Goal: Information Seeking & Learning: Learn about a topic

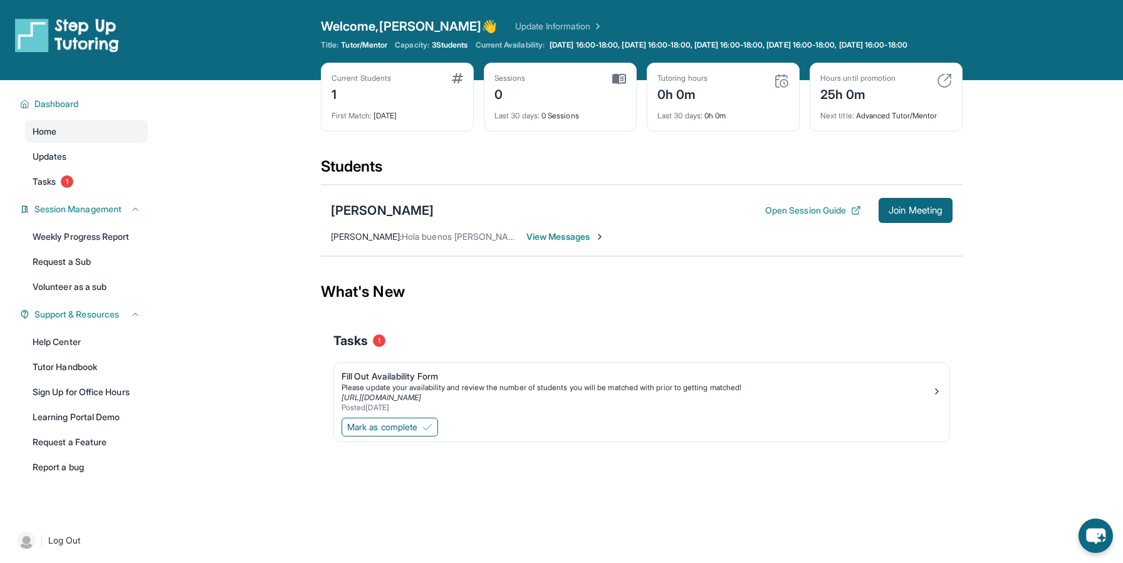
click at [560, 243] on span "View Messages" at bounding box center [566, 237] width 78 height 13
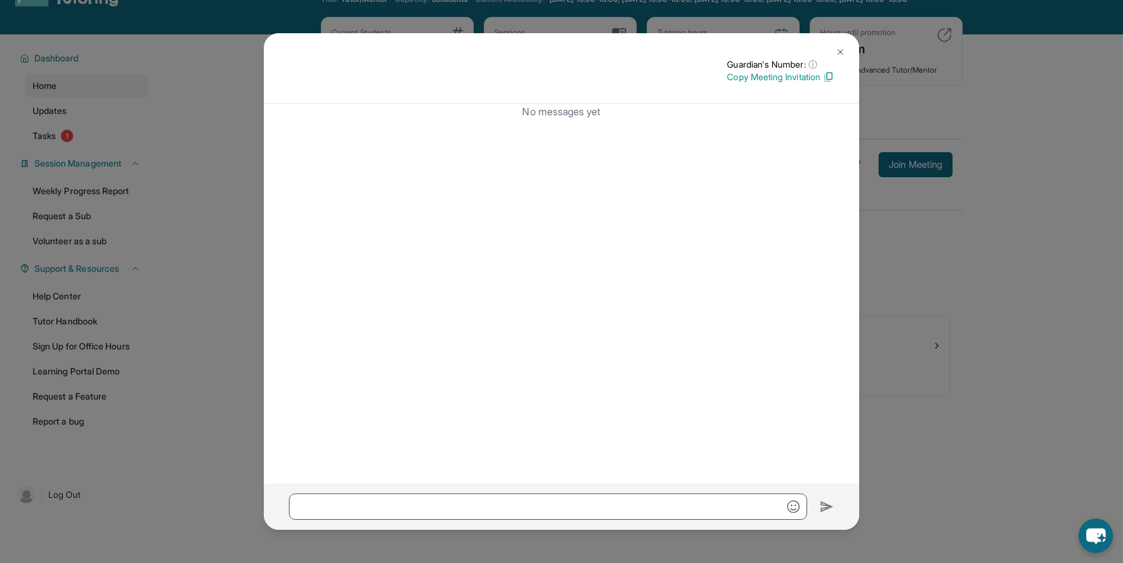
scroll to position [90, 0]
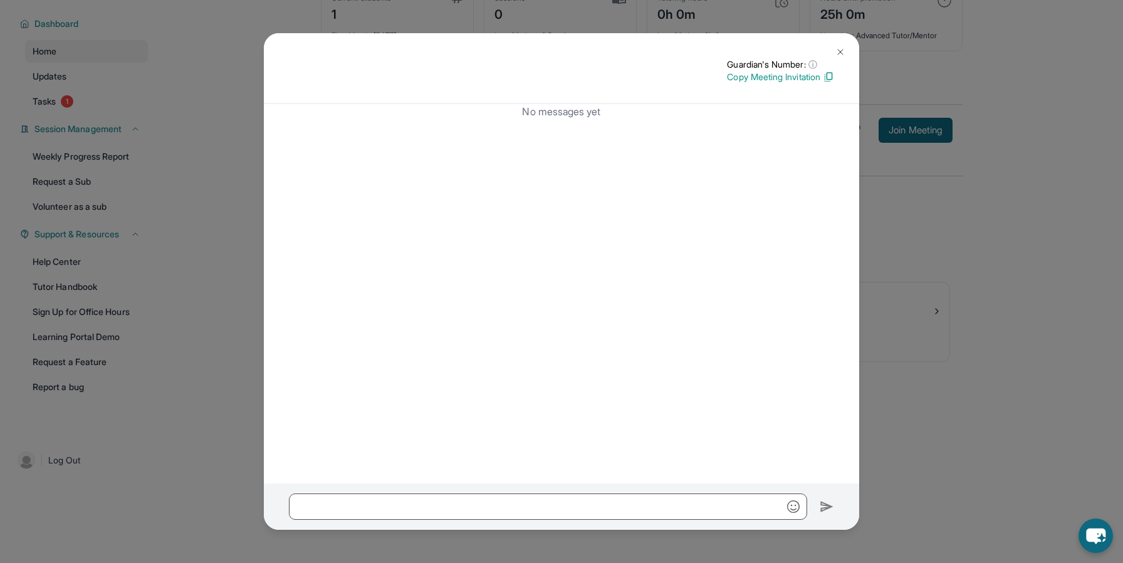
click at [843, 53] on img at bounding box center [841, 52] width 10 height 10
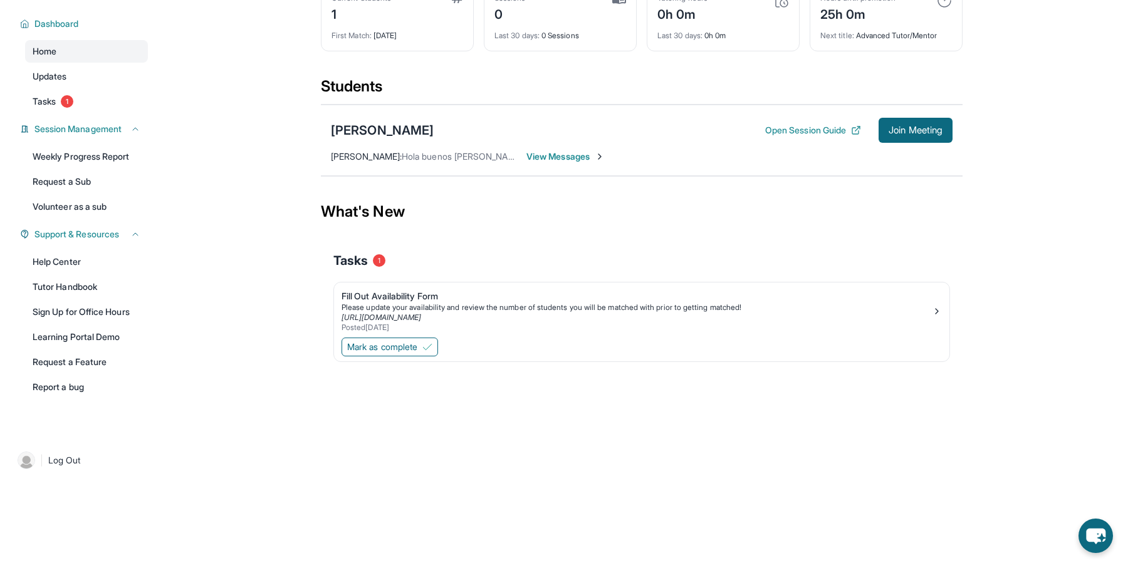
scroll to position [80, 0]
click at [566, 163] on span "View Messages" at bounding box center [566, 156] width 78 height 13
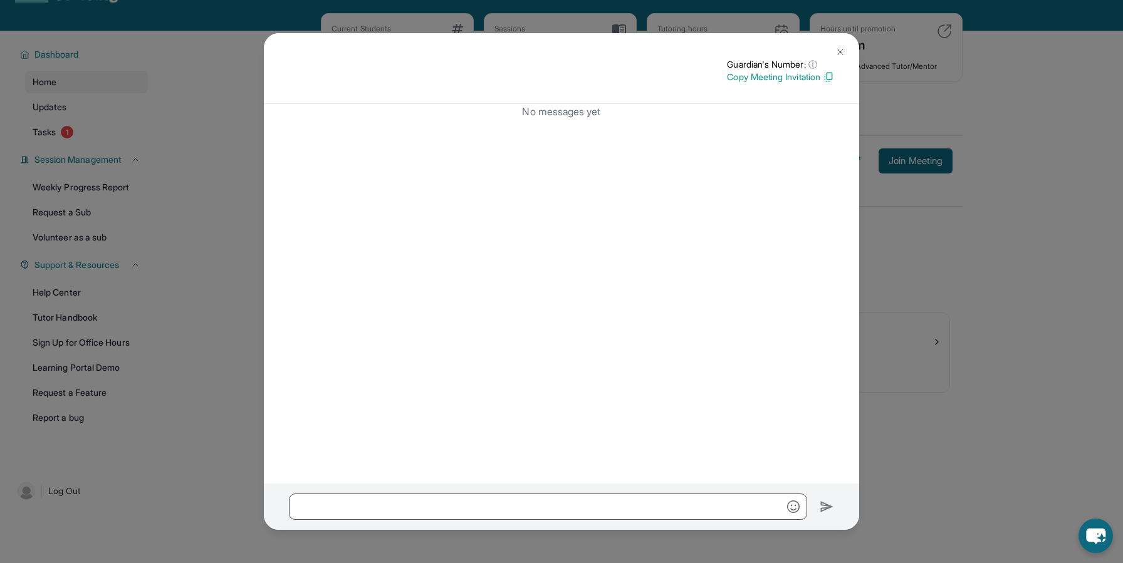
scroll to position [47, 0]
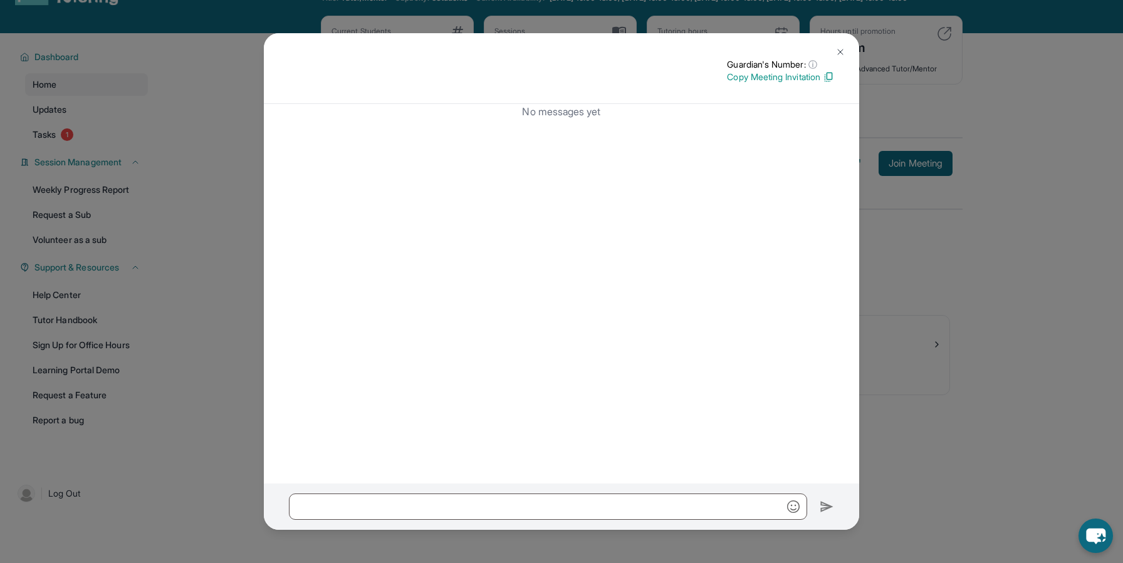
click at [841, 50] on img at bounding box center [841, 52] width 10 height 10
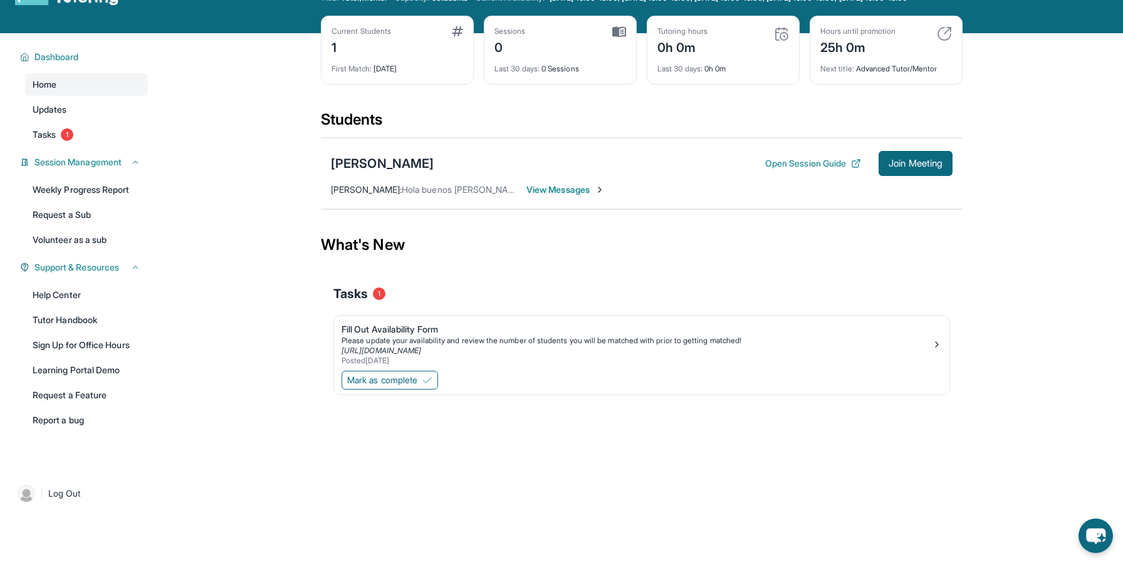
click at [568, 192] on div "Jade Escamilla Open Session Guide Join Meeting Sybil Subiaur : Hola buenos días…" at bounding box center [642, 173] width 642 height 71
click at [563, 196] on span "View Messages" at bounding box center [566, 190] width 78 height 13
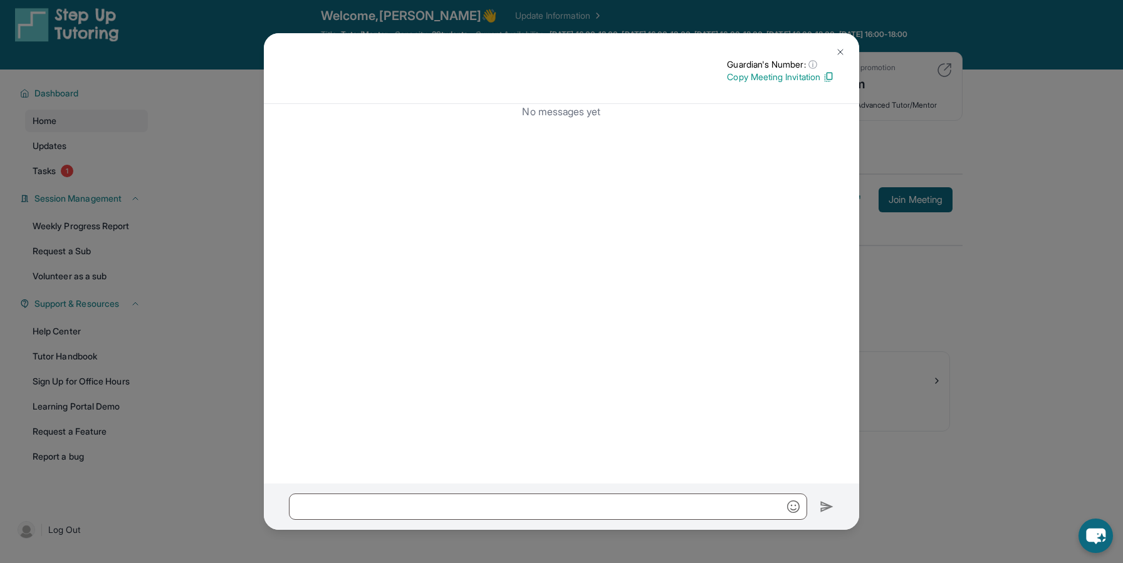
scroll to position [0, 0]
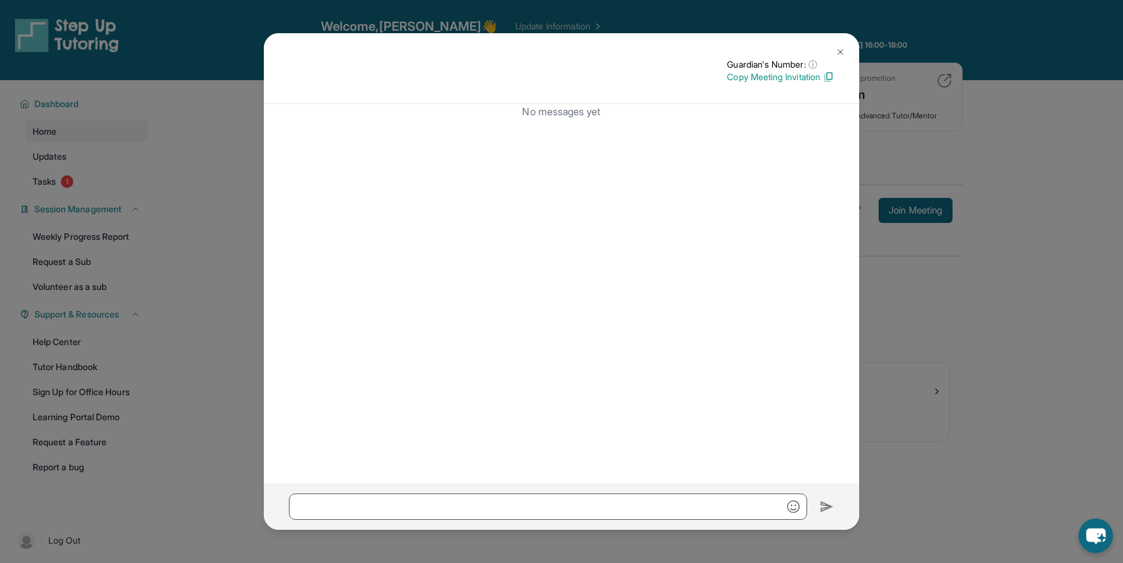
click at [844, 44] on button at bounding box center [840, 51] width 25 height 25
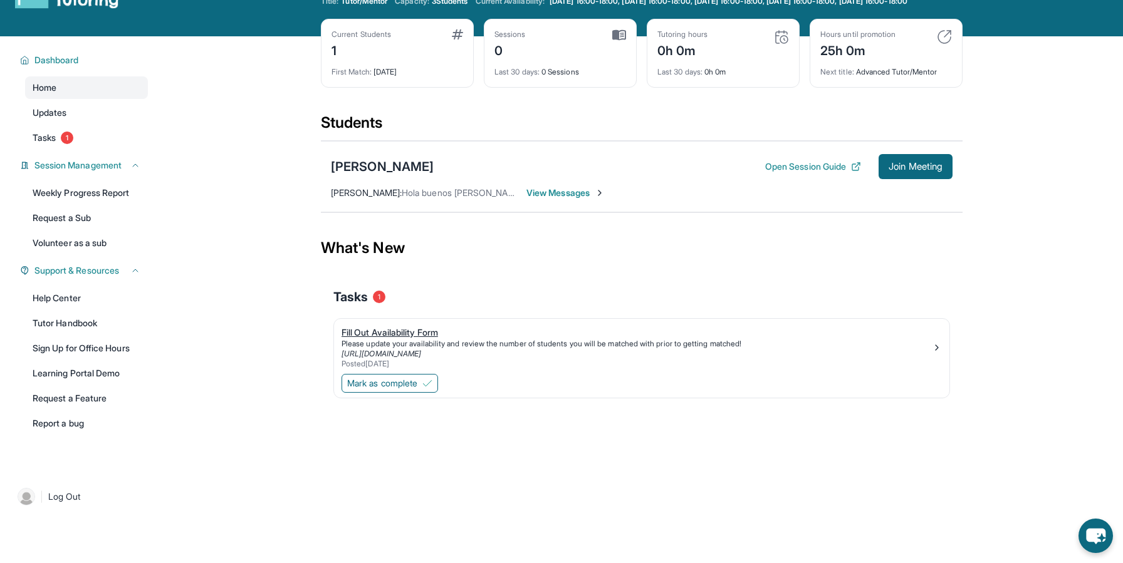
scroll to position [45, 0]
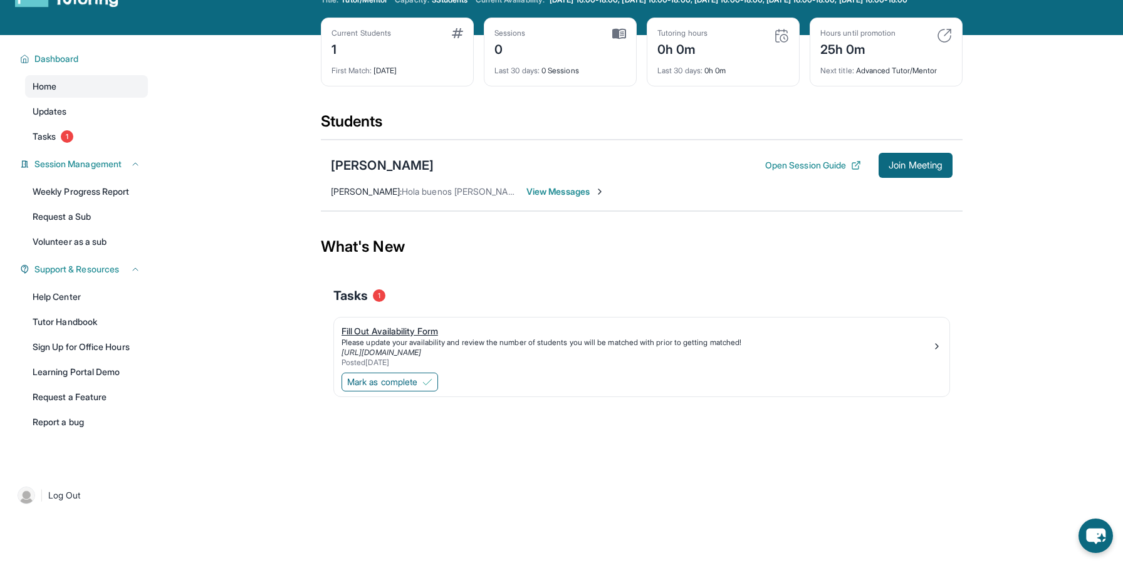
click at [421, 357] on link "[URL][DOMAIN_NAME]" at bounding box center [382, 352] width 80 height 9
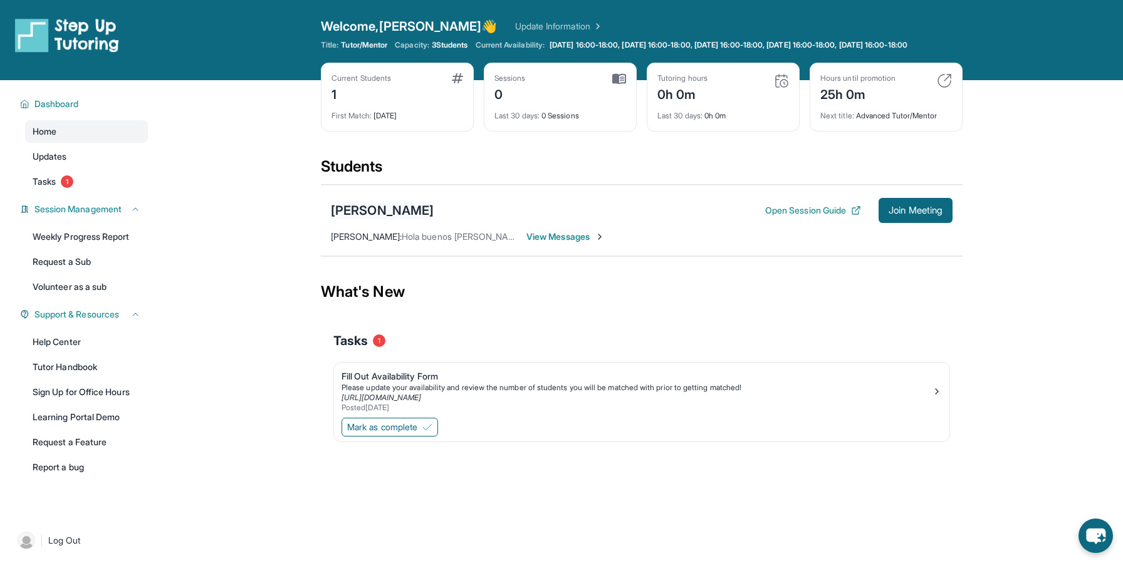
click at [381, 216] on div "[PERSON_NAME]" at bounding box center [382, 211] width 103 height 18
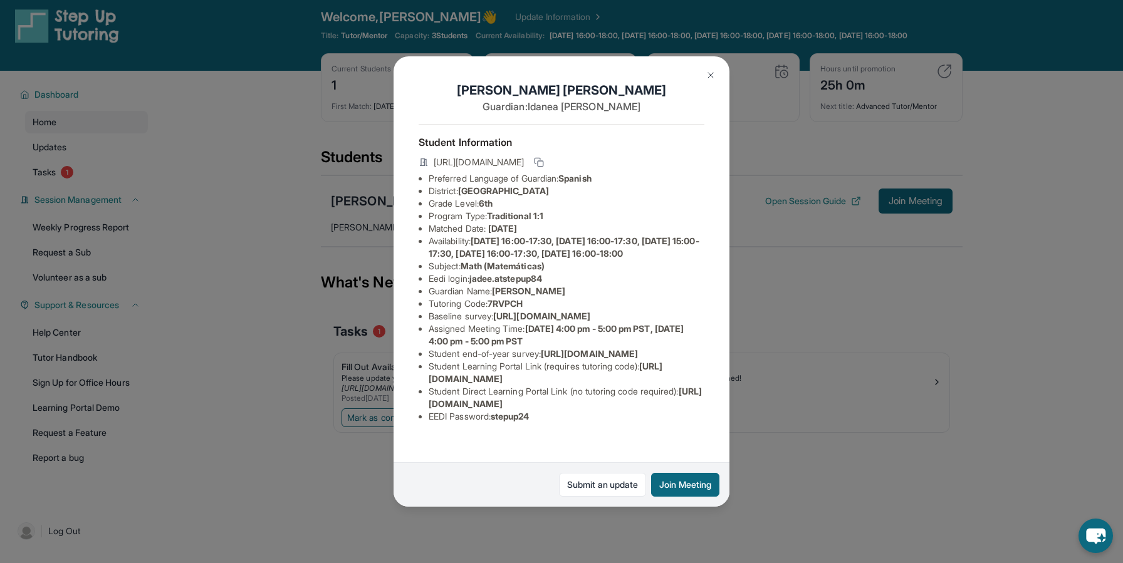
scroll to position [11, 0]
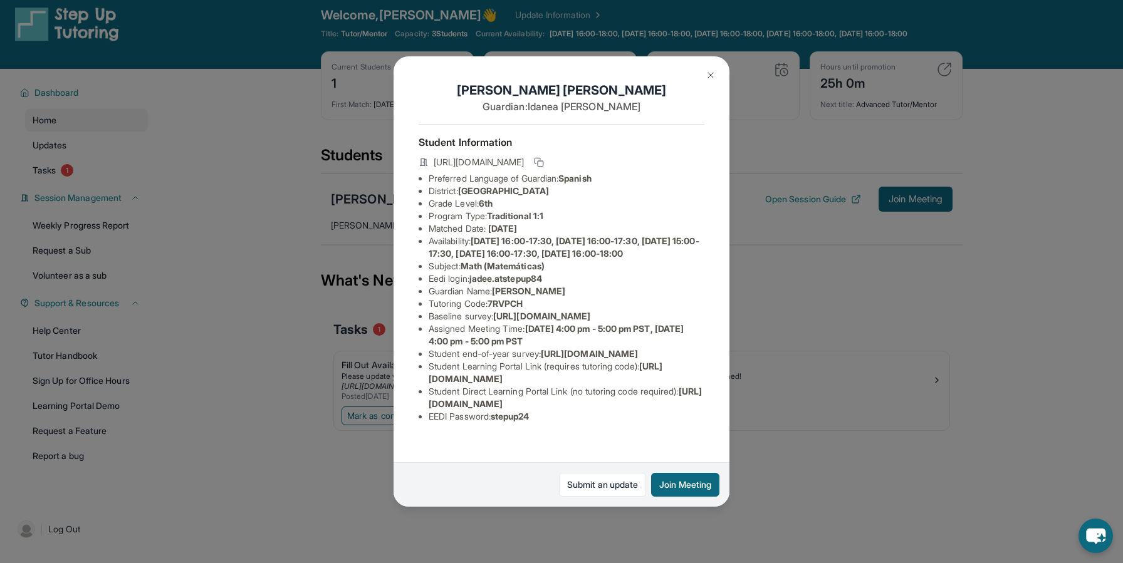
click at [716, 70] on button at bounding box center [710, 75] width 25 height 25
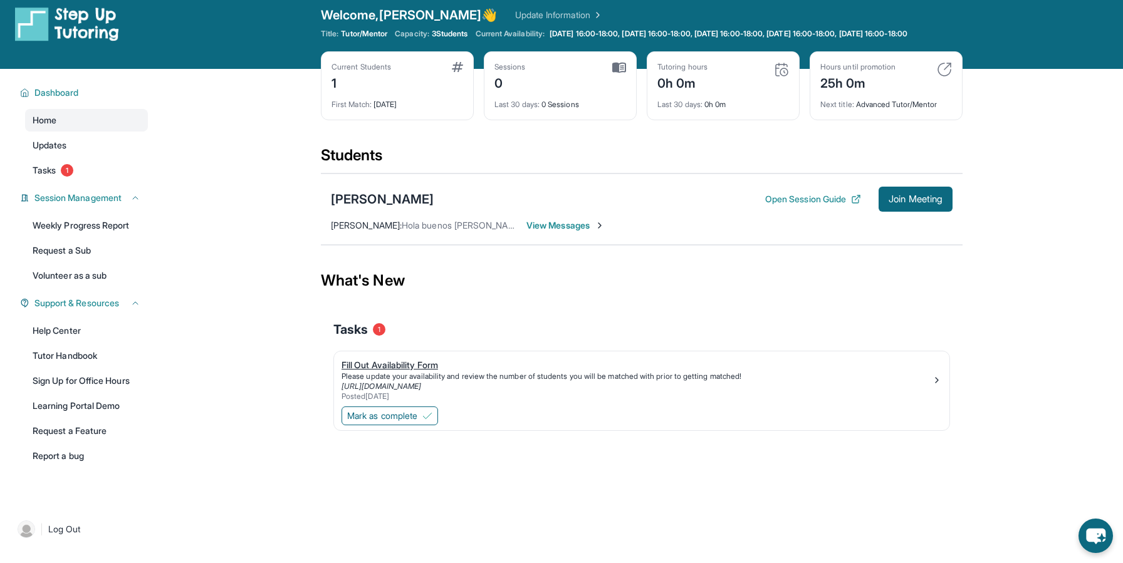
scroll to position [0, 0]
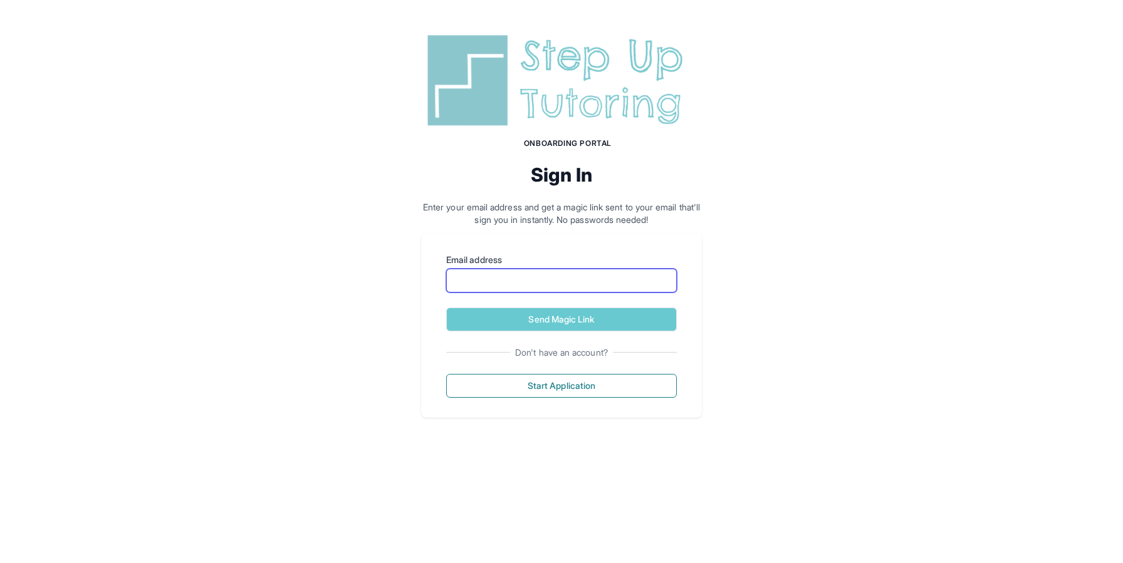
click at [572, 285] on input "Email address" at bounding box center [561, 281] width 231 height 24
type input "*"
click at [712, 210] on div "Onboarding Portal Sign In Enter your email address and get a magic link sent to…" at bounding box center [561, 224] width 1123 height 448
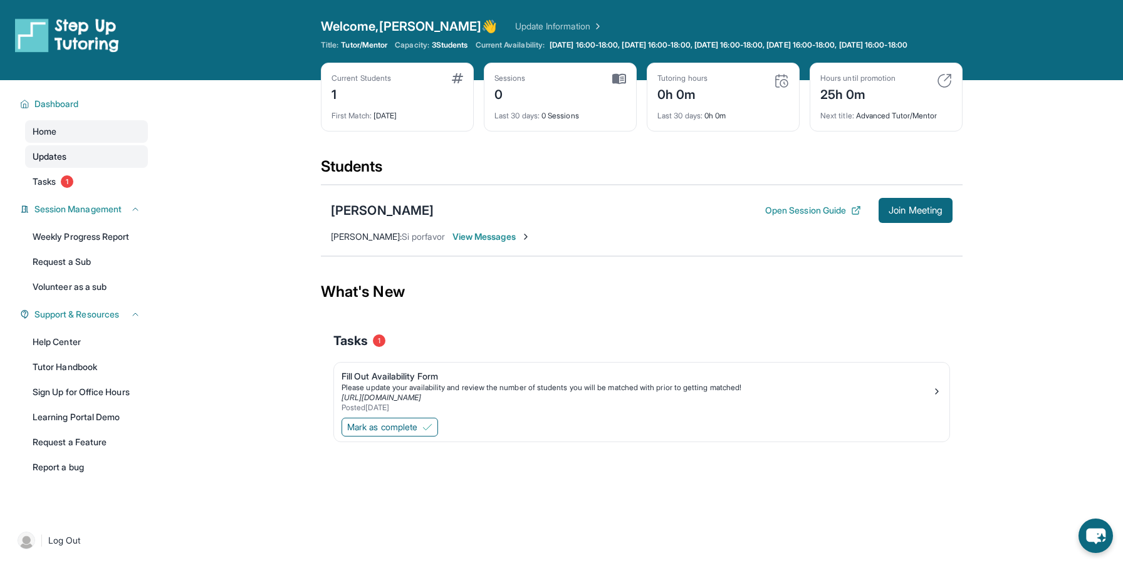
click at [61, 163] on span "Updates" at bounding box center [50, 156] width 34 height 13
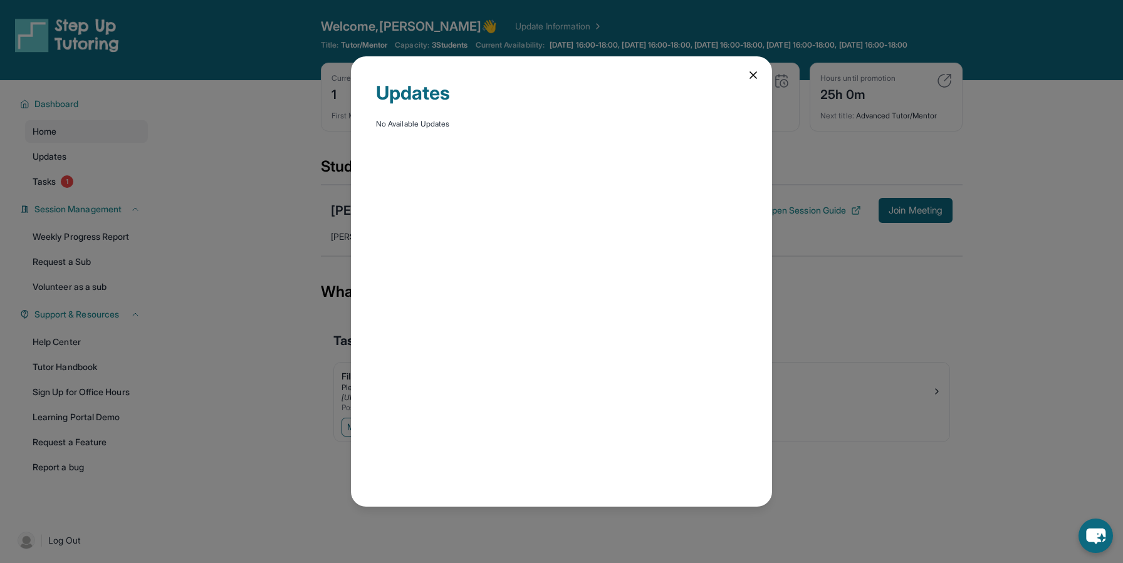
click at [117, 191] on div "Updates No Available Updates" at bounding box center [561, 281] width 1123 height 563
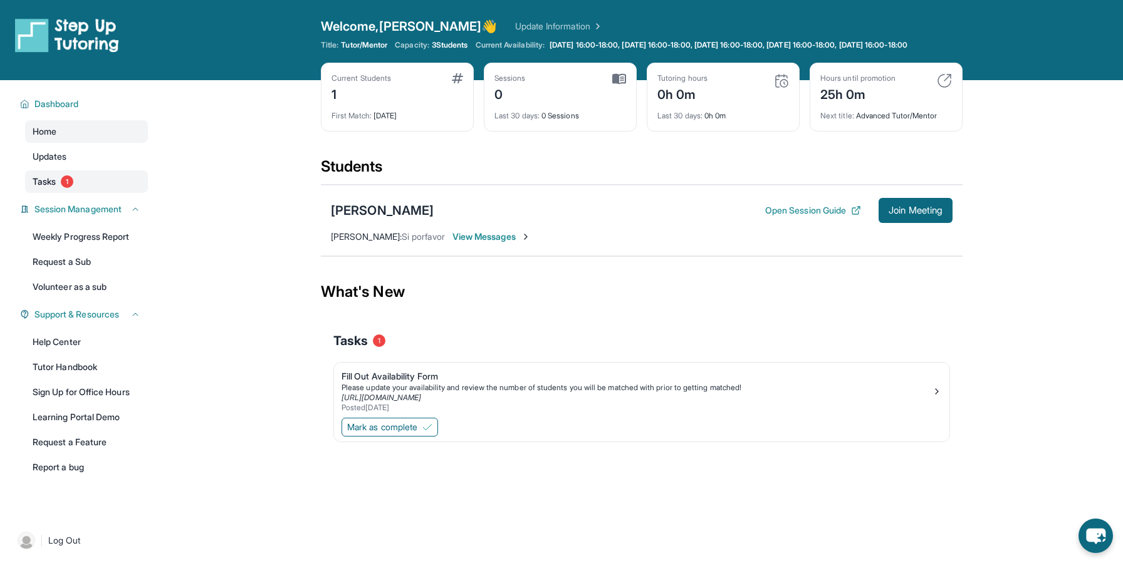
click at [117, 192] on link "Tasks 1" at bounding box center [86, 181] width 123 height 23
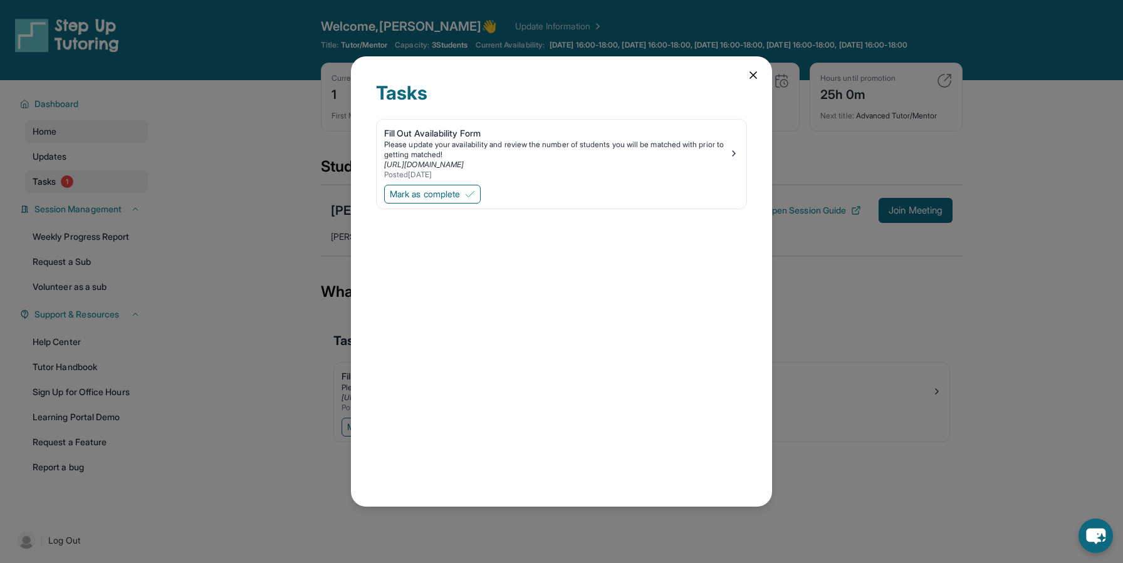
click at [117, 192] on div "Tasks Fill Out Availability Form Please update your availability and review the…" at bounding box center [561, 281] width 1123 height 563
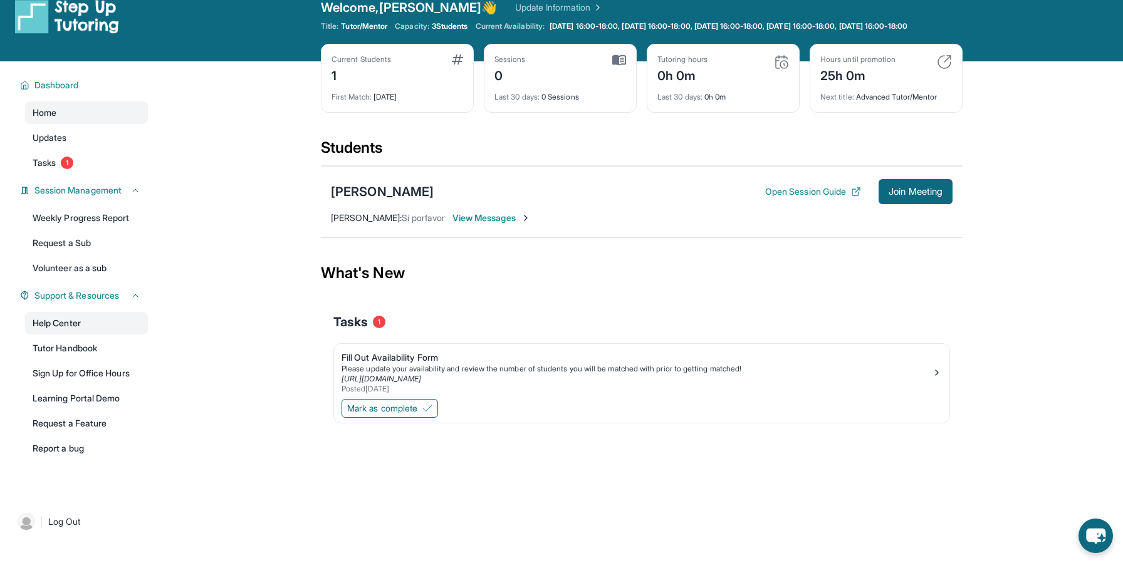
scroll to position [19, 0]
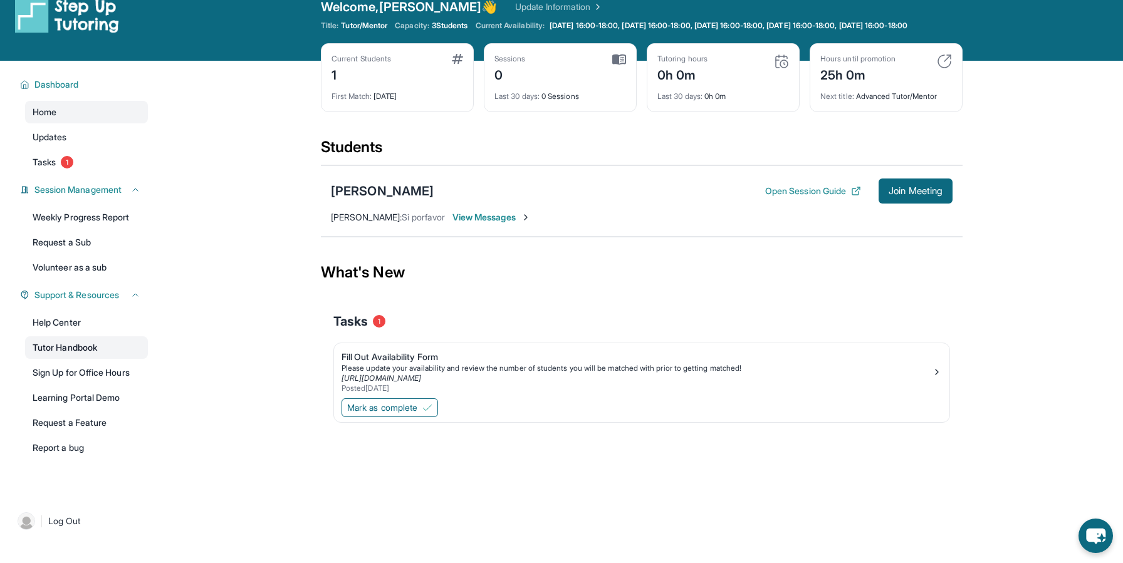
click at [91, 359] on link "Tutor Handbook" at bounding box center [86, 348] width 123 height 23
click at [90, 407] on link "Learning Portal Demo" at bounding box center [86, 398] width 123 height 23
click at [366, 199] on div "[PERSON_NAME]" at bounding box center [382, 191] width 103 height 18
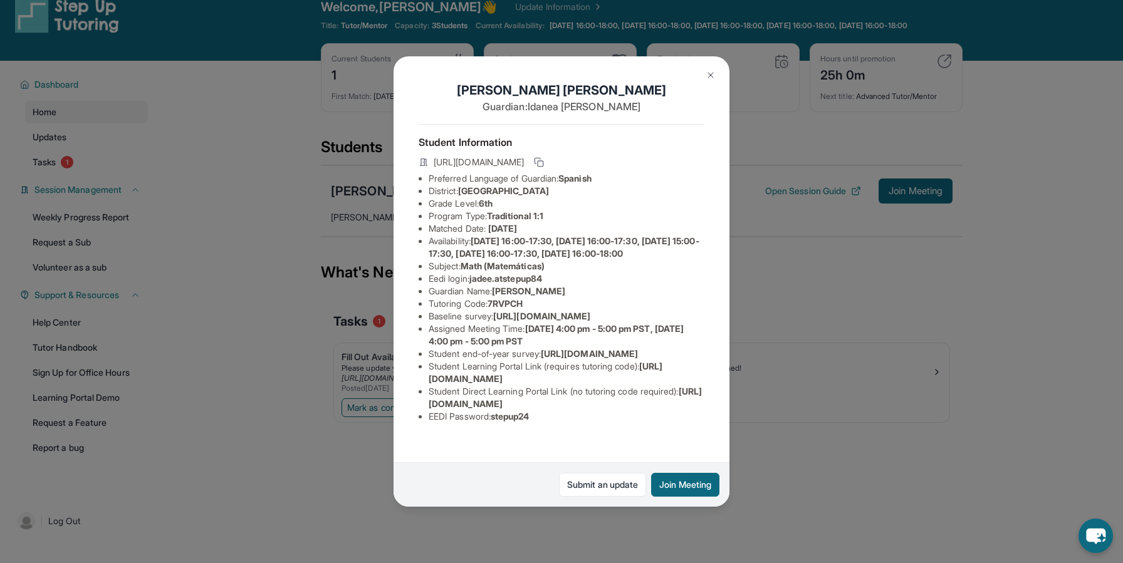
scroll to position [0, 0]
click at [471, 159] on span "https://student-portal.stepuptutoring.org/student/7RVPCH" at bounding box center [479, 162] width 90 height 13
click at [547, 162] on button at bounding box center [539, 162] width 15 height 15
click at [668, 483] on button "Join Meeting" at bounding box center [685, 485] width 68 height 24
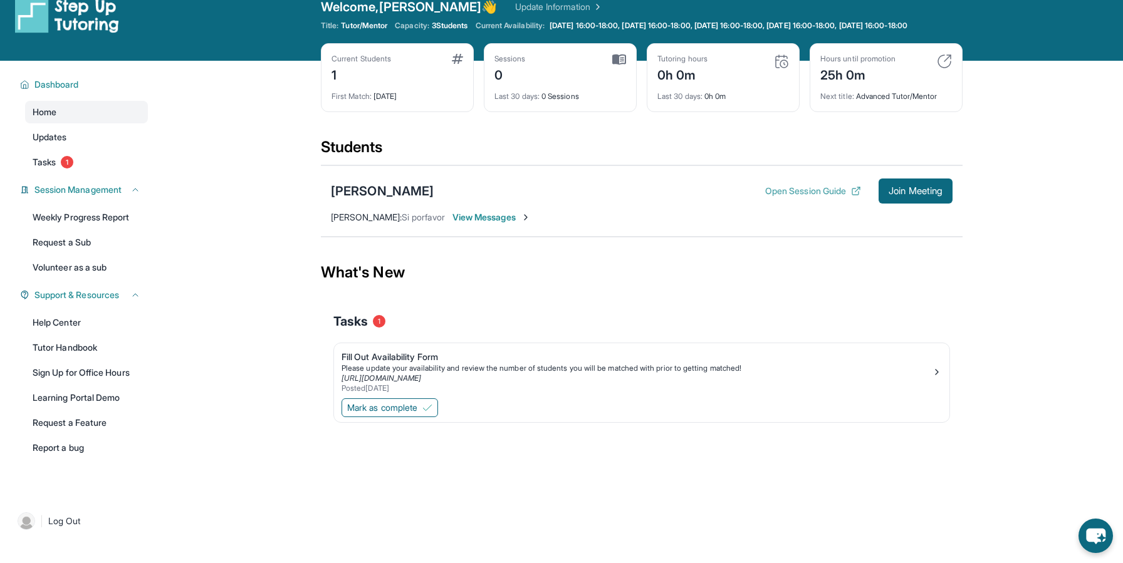
click at [841, 197] on button "Open Session Guide" at bounding box center [813, 191] width 96 height 13
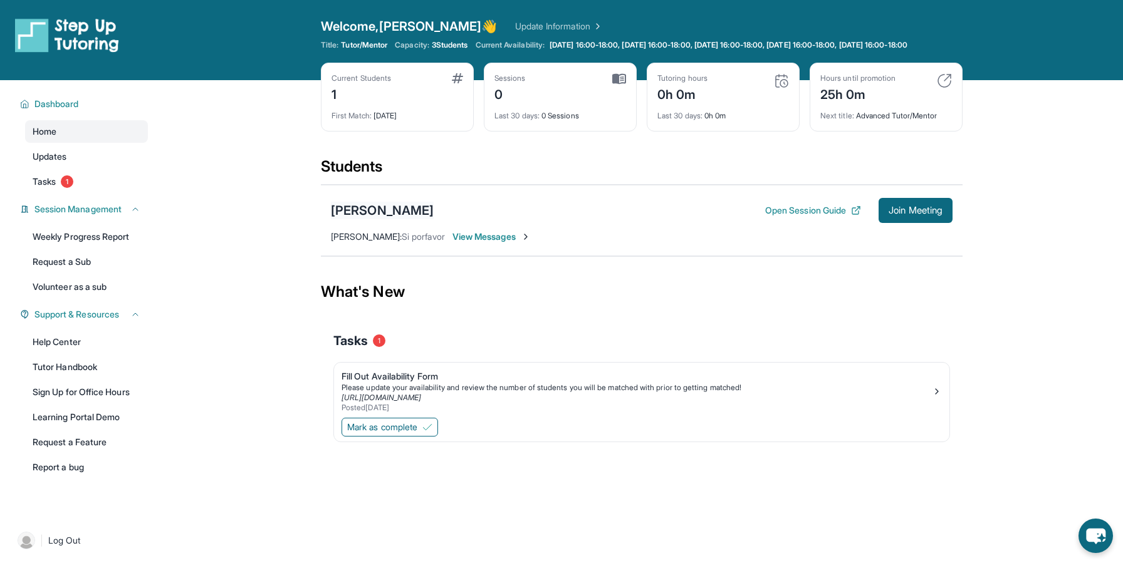
click at [387, 218] on div "[PERSON_NAME]" at bounding box center [382, 211] width 103 height 18
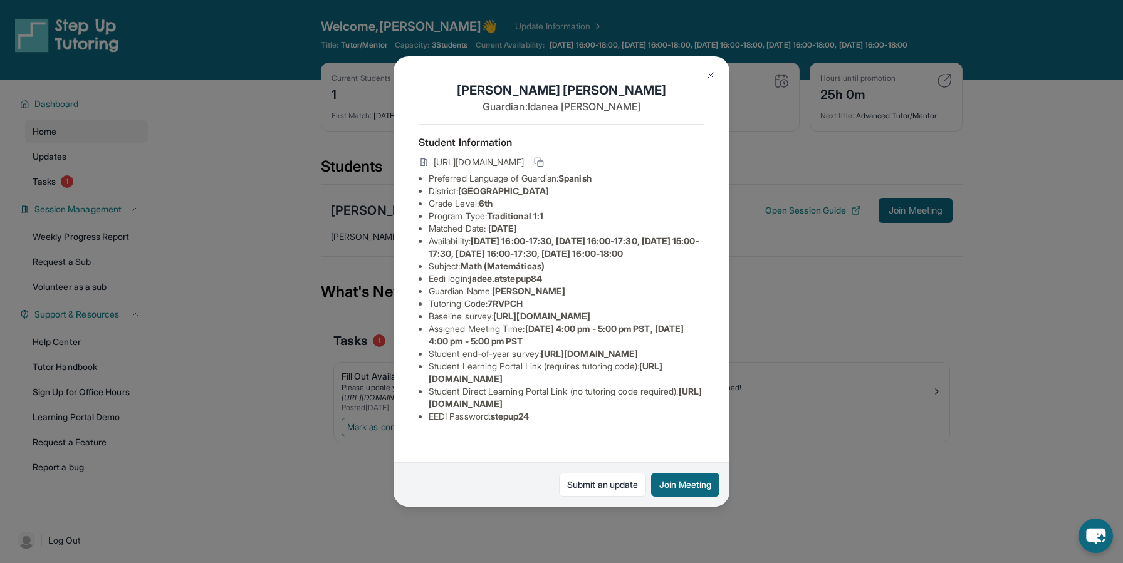
click at [369, 246] on div "Jade Escamilla Guardian: Idanea Ivone Student Information https://student-porta…" at bounding box center [561, 281] width 1123 height 563
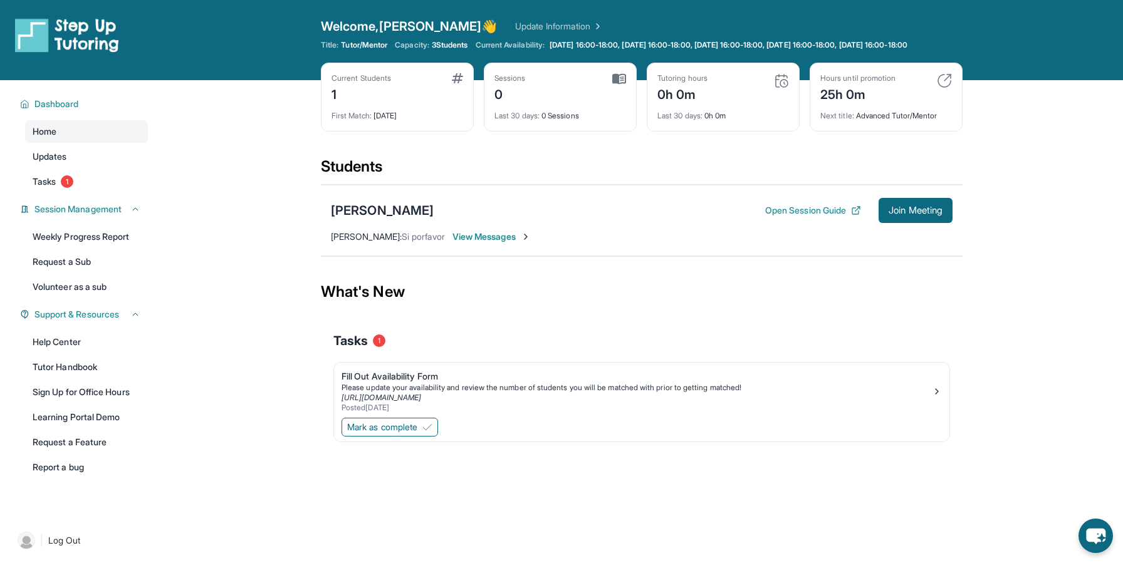
click at [454, 243] on span "View Messages" at bounding box center [492, 237] width 78 height 13
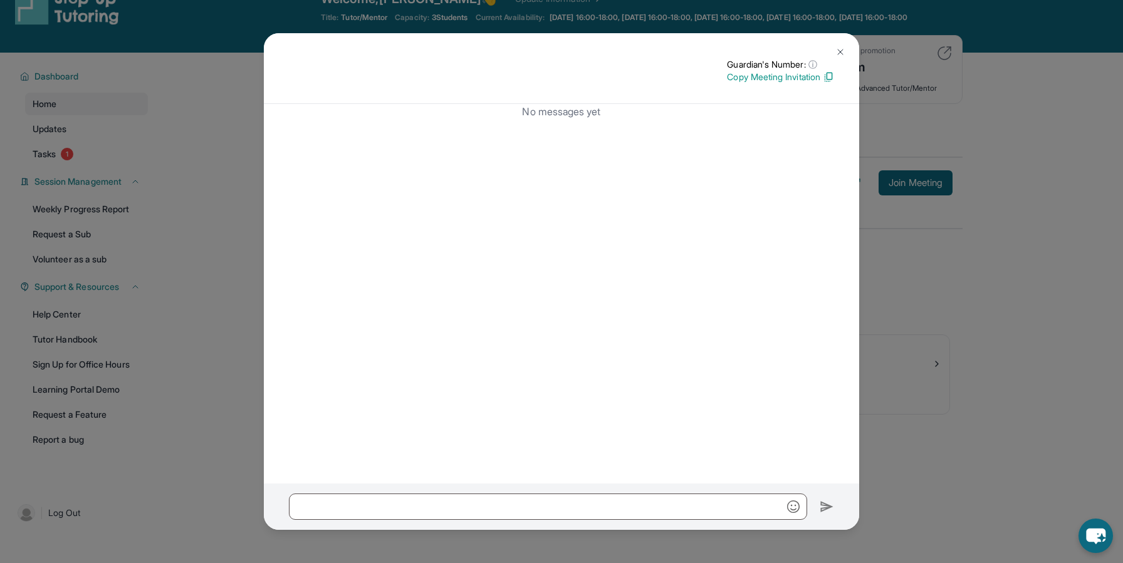
scroll to position [29, 0]
click at [829, 79] on img at bounding box center [828, 76] width 11 height 11
click at [839, 48] on img at bounding box center [841, 52] width 10 height 10
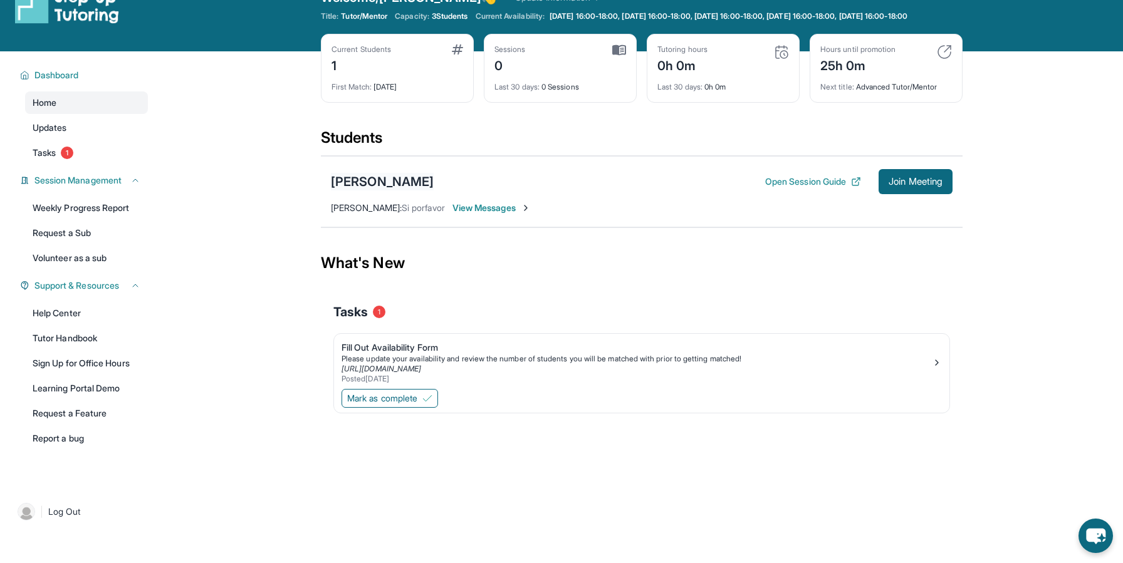
click at [401, 189] on div "[PERSON_NAME]" at bounding box center [382, 182] width 103 height 18
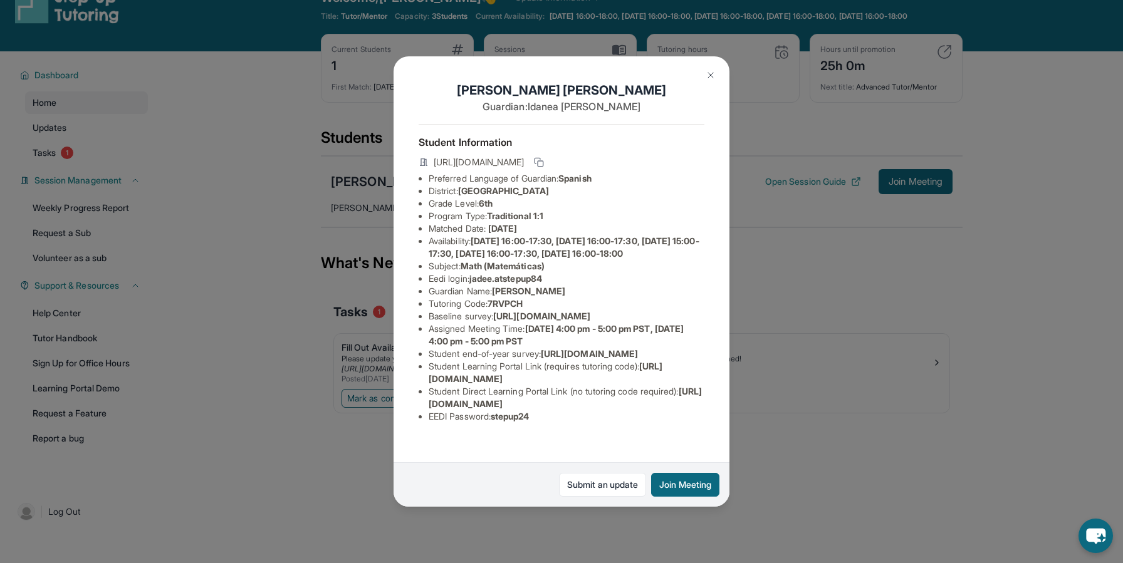
scroll to position [19, 0]
click at [544, 157] on icon at bounding box center [539, 162] width 10 height 10
click at [543, 161] on rect at bounding box center [541, 164] width 6 height 6
click at [550, 311] on span "https://airtable.com/apprlfn8WjpjBUn2G/shrK0QR6AaNyG5psY?prefill_Type%20of%20Fo…" at bounding box center [541, 316] width 97 height 11
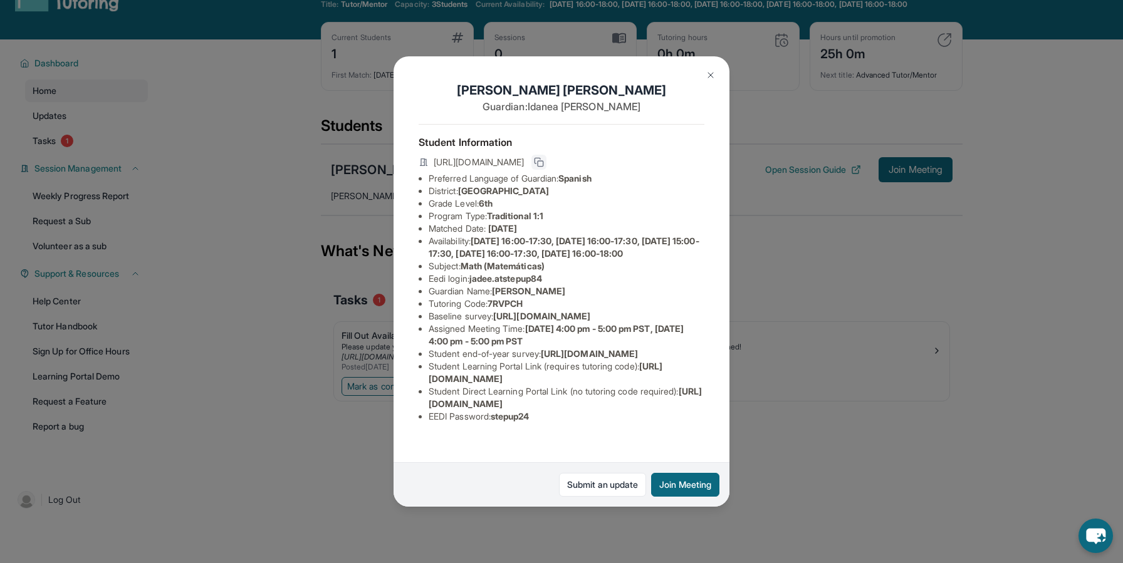
click at [710, 71] on img at bounding box center [711, 75] width 10 height 10
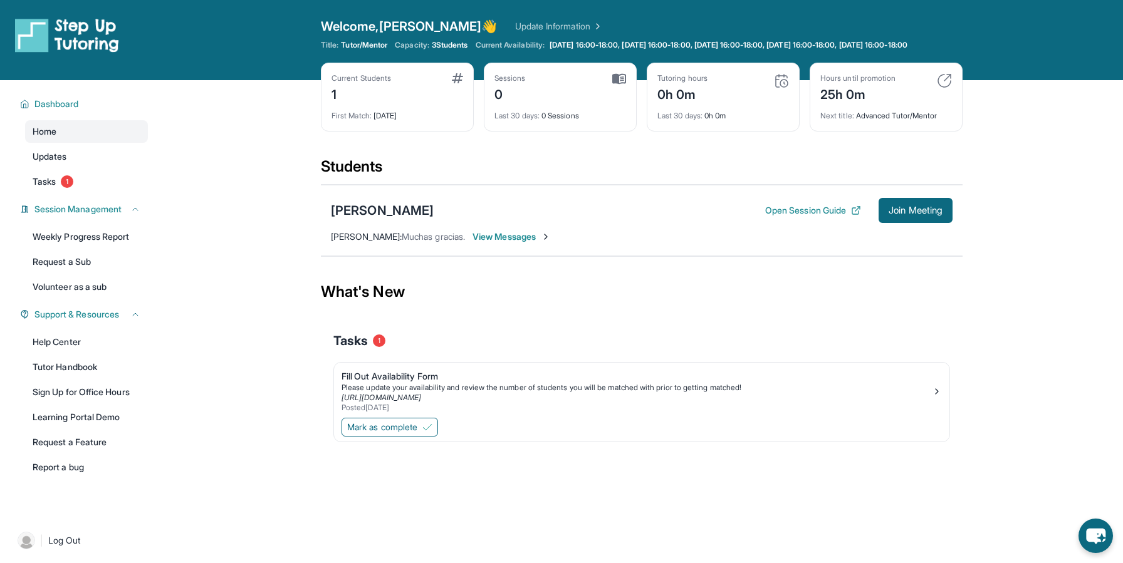
click at [515, 26] on link "Update Information" at bounding box center [559, 26] width 88 height 13
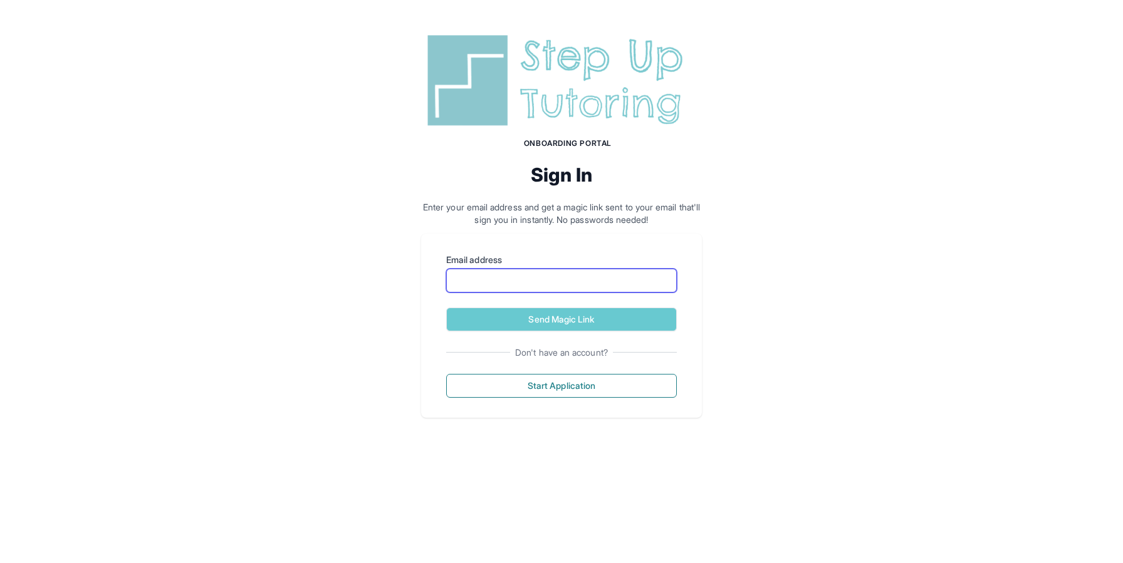
click at [617, 279] on input "Email address" at bounding box center [561, 281] width 231 height 24
type input "**********"
drag, startPoint x: 602, startPoint y: 280, endPoint x: 396, endPoint y: 256, distance: 207.7
click at [396, 257] on div "**********" at bounding box center [561, 224] width 1123 height 448
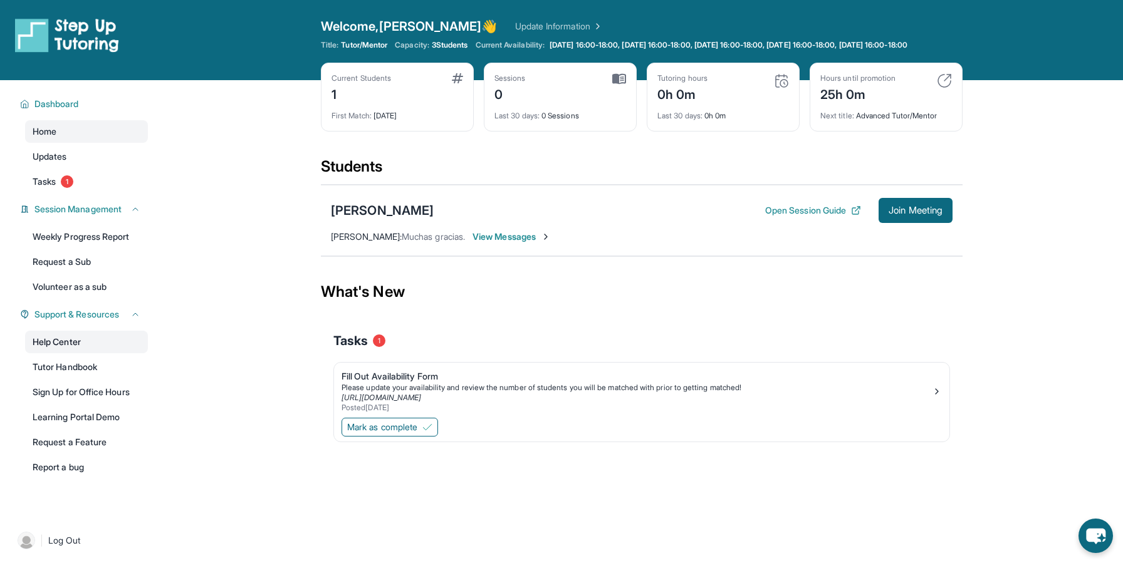
click at [67, 351] on link "Help Center" at bounding box center [86, 342] width 123 height 23
click at [89, 167] on link "Updates" at bounding box center [86, 156] width 123 height 23
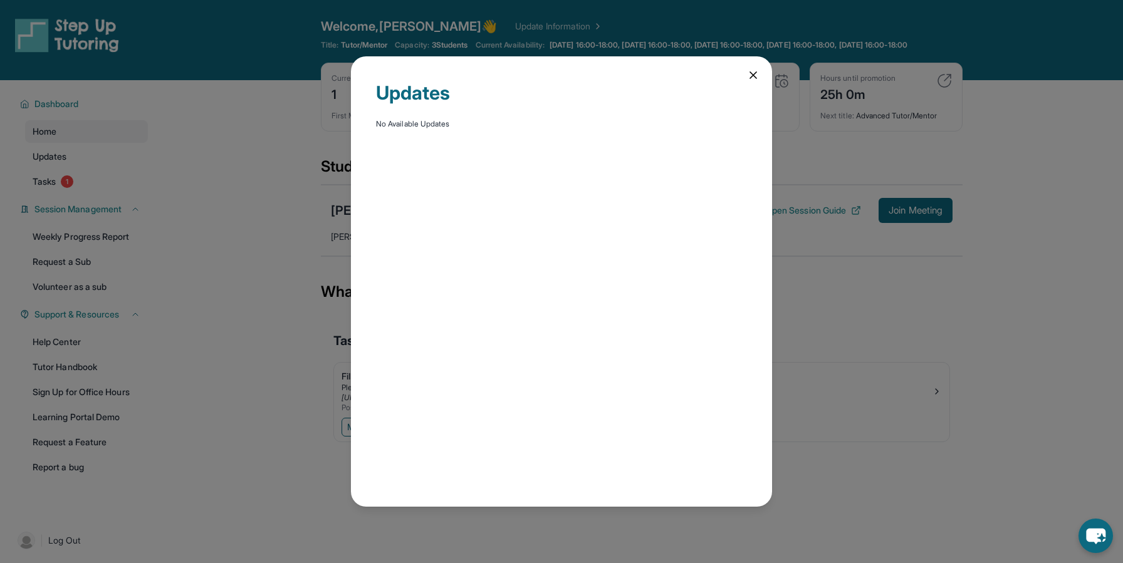
click at [266, 179] on div "Updates No Available Updates" at bounding box center [561, 281] width 1123 height 563
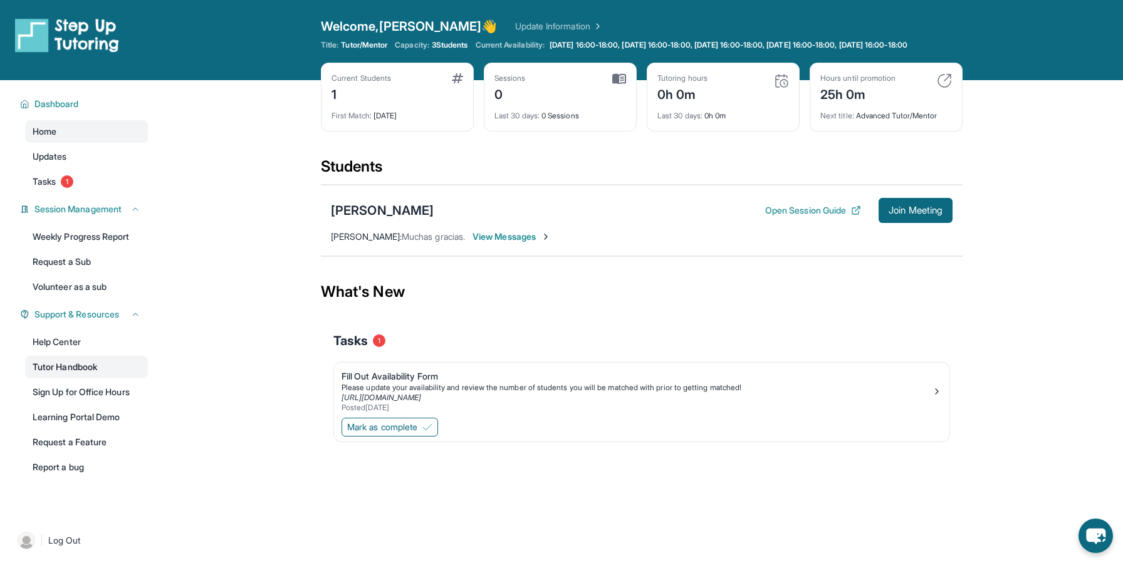
click at [67, 379] on link "Tutor Handbook" at bounding box center [86, 367] width 123 height 23
